Goal: Task Accomplishment & Management: Complete application form

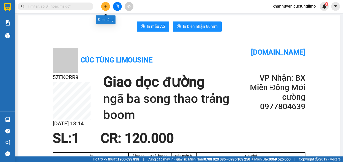
click at [106, 3] on button at bounding box center [105, 6] width 9 height 9
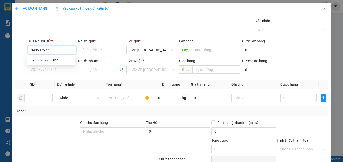
type input "0905376273"
click at [58, 60] on div "0905376273 - liên" at bounding box center [51, 60] width 42 height 6
type input "liên"
type input "0825643357"
type input "vân"
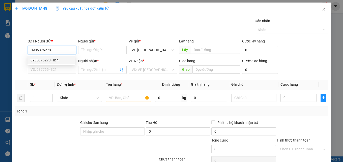
type input "cầu vượt sóng thần"
type input "40.000"
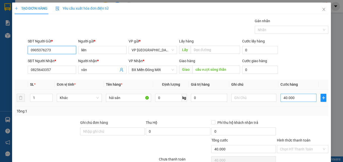
type input "0905376273"
click at [294, 97] on input "40.000" at bounding box center [298, 97] width 36 height 8
type input "5"
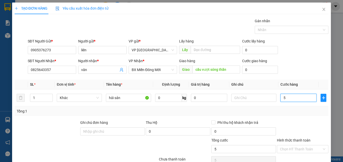
type input "50"
type input "500"
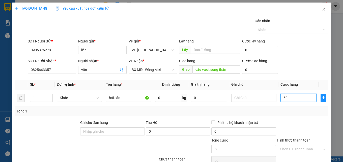
type input "500"
type input "5.000"
type input "50.000"
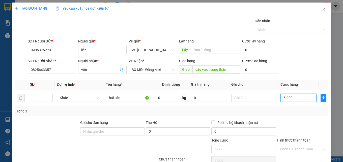
type input "50.000"
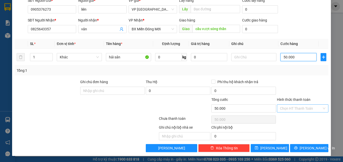
type input "50.000"
click at [302, 110] on input "Hình thức thanh toán" at bounding box center [301, 108] width 42 height 8
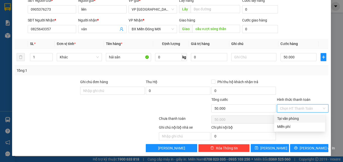
click at [299, 118] on div "Tại văn phòng" at bounding box center [299, 118] width 45 height 6
type input "0"
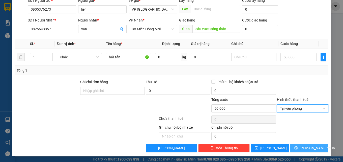
click at [309, 150] on span "[PERSON_NAME] và In" at bounding box center [316, 148] width 35 height 6
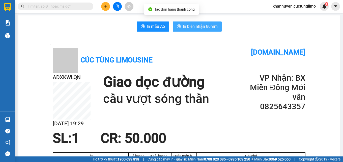
click at [213, 25] on span "In biên nhận 80mm" at bounding box center [200, 26] width 35 height 6
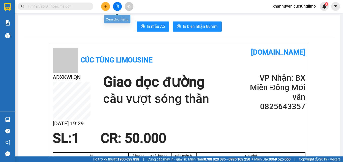
click at [107, 4] on button at bounding box center [105, 6] width 9 height 9
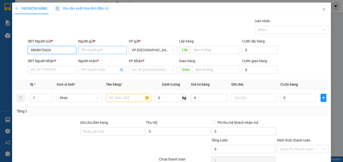
type input "0868970426"
click at [114, 47] on input "Người gửi *" at bounding box center [102, 50] width 48 height 8
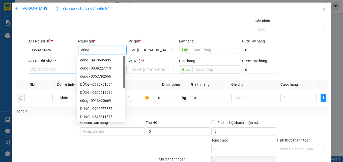
type input "dũng"
click at [57, 67] on input "SĐT Người Nhận *" at bounding box center [52, 70] width 48 height 8
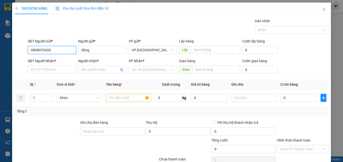
drag, startPoint x: 54, startPoint y: 48, endPoint x: 30, endPoint y: 53, distance: 23.9
click at [30, 53] on input "0868970426" at bounding box center [52, 50] width 48 height 8
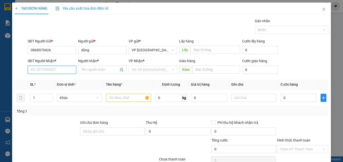
click at [50, 69] on input "SĐT Người Nhận *" at bounding box center [52, 70] width 48 height 8
paste input "0868970426"
type input "0868970426"
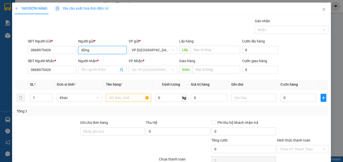
drag, startPoint x: 99, startPoint y: 51, endPoint x: 75, endPoint y: 51, distance: 23.4
click at [75, 51] on div "SĐT Người Gửi * 0868970426 Người gửi * dũng VP gửi * VP [GEOGRAPHIC_DATA] xe Li…" at bounding box center [178, 47] width 303 height 18
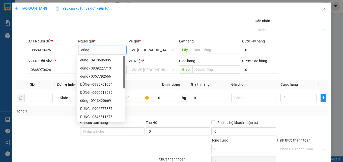
paste input "0868970426"
type input "0868970426"
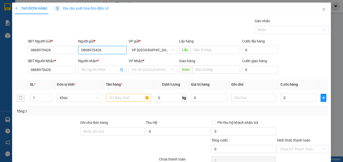
drag, startPoint x: 98, startPoint y: 50, endPoint x: 80, endPoint y: 49, distance: 18.4
click at [80, 49] on input "0868970426" at bounding box center [102, 50] width 48 height 8
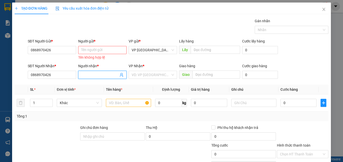
click at [95, 75] on input "Người nhận *" at bounding box center [99, 75] width 37 height 6
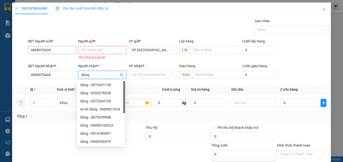
type input "dũng"
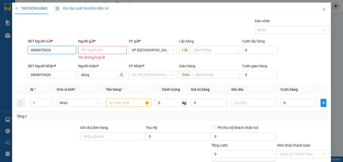
drag, startPoint x: 64, startPoint y: 50, endPoint x: 2, endPoint y: 49, distance: 62.2
click at [2, 49] on div "TẠO ĐƠN HÀNG Yêu cầu xuất hóa đơn điện tử Transit Pickup Surcharge Ids Transit …" at bounding box center [171, 81] width 343 height 162
type input "0935957924"
click at [83, 52] on input "Người gửi *" at bounding box center [102, 50] width 48 height 8
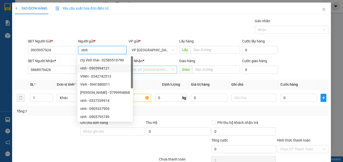
type input "vinh"
click at [148, 69] on input "search" at bounding box center [151, 70] width 39 height 8
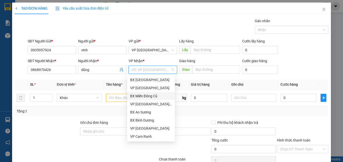
click at [156, 96] on div "BX Miền Đông Cũ" at bounding box center [151, 96] width 42 height 6
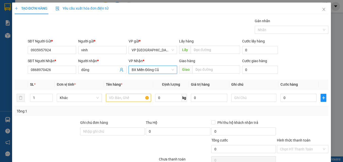
click at [171, 70] on span "BX Miền Đông Cũ" at bounding box center [153, 70] width 42 height 8
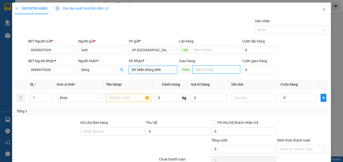
click at [209, 67] on input "text" at bounding box center [216, 69] width 48 height 8
type input "339 [PERSON_NAME], bình thạnh"
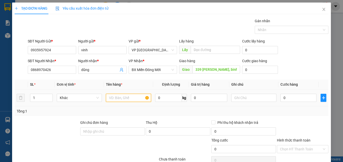
click at [116, 93] on input "text" at bounding box center [128, 97] width 45 height 8
type input "d"
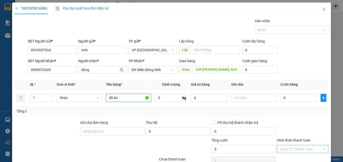
type input "đồ ăn"
click at [292, 145] on input "Hình thức thanh toán" at bounding box center [301, 149] width 42 height 8
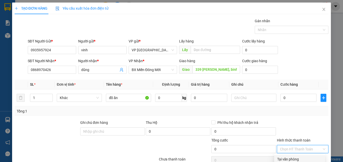
click at [302, 155] on div "Tại văn phòng" at bounding box center [299, 159] width 51 height 8
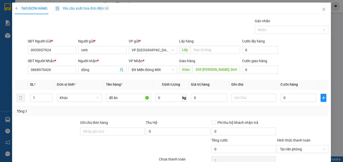
click at [280, 98] on input "0" at bounding box center [298, 97] width 36 height 8
type input "1"
type input "10"
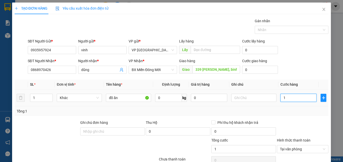
type input "10"
type input "100"
type input "1.000"
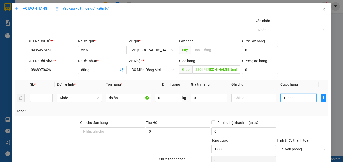
type input "10.000"
type input "100.000"
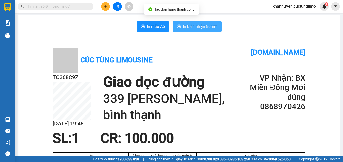
click at [201, 26] on span "In biên nhận 80mm" at bounding box center [200, 26] width 35 height 6
